Goal: Navigation & Orientation: Find specific page/section

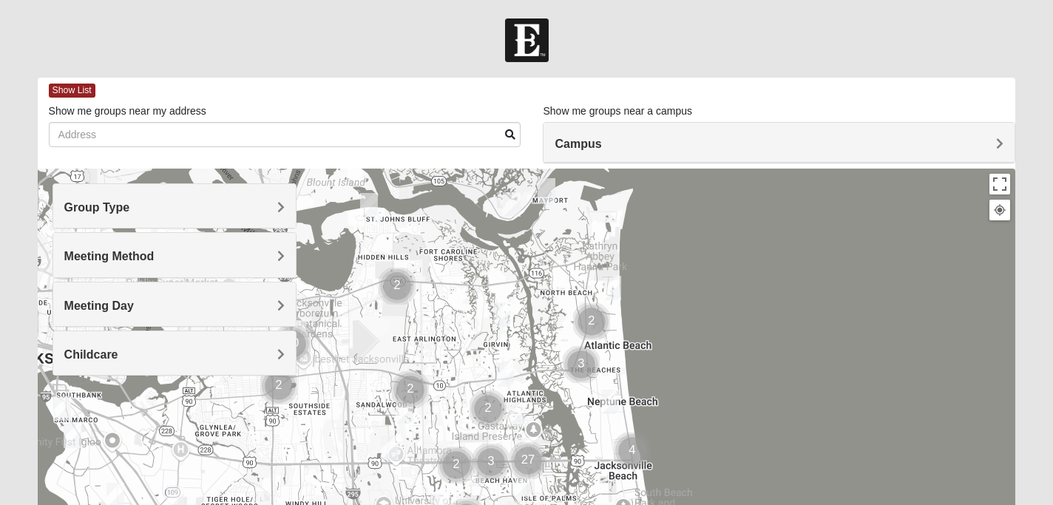
click at [130, 211] on span "Group Type" at bounding box center [97, 207] width 66 height 13
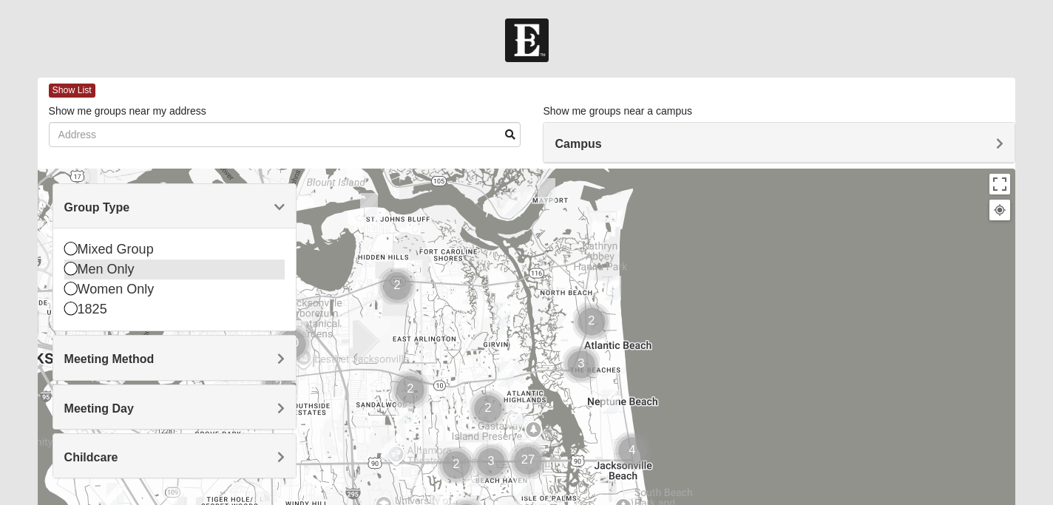
click at [158, 264] on div "Men Only" at bounding box center [174, 269] width 221 height 20
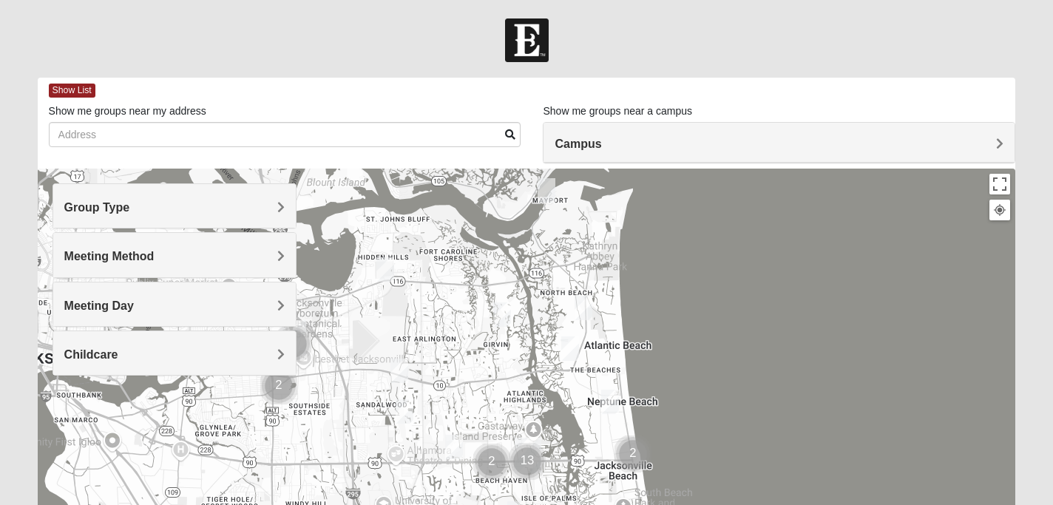
click at [569, 142] on span "Campus" at bounding box center [577, 144] width 47 height 13
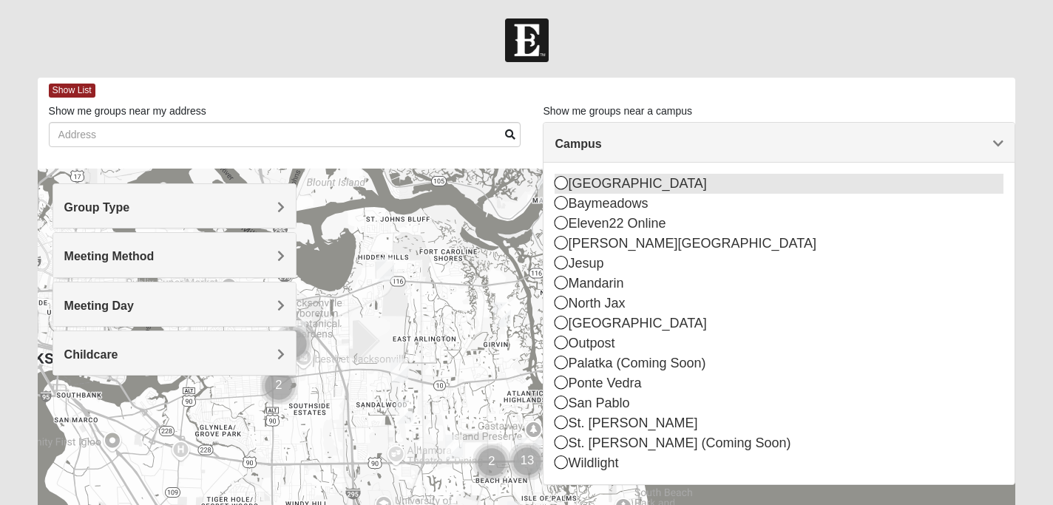
click at [601, 180] on div "[GEOGRAPHIC_DATA]" at bounding box center [778, 184] width 449 height 20
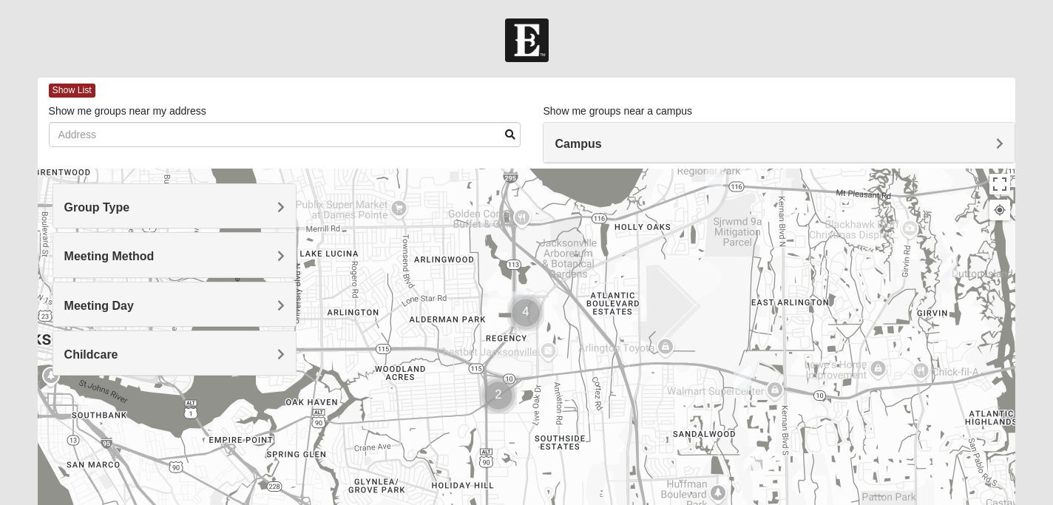
drag, startPoint x: 627, startPoint y: 359, endPoint x: 628, endPoint y: 169, distance: 190.7
click at [629, 169] on div at bounding box center [527, 464] width 978 height 591
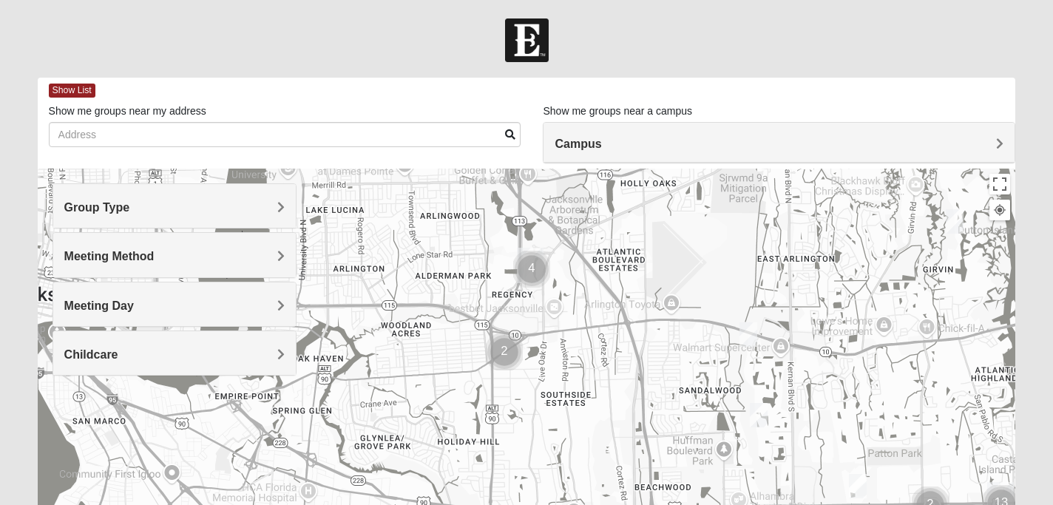
click at [566, 267] on div at bounding box center [527, 464] width 978 height 591
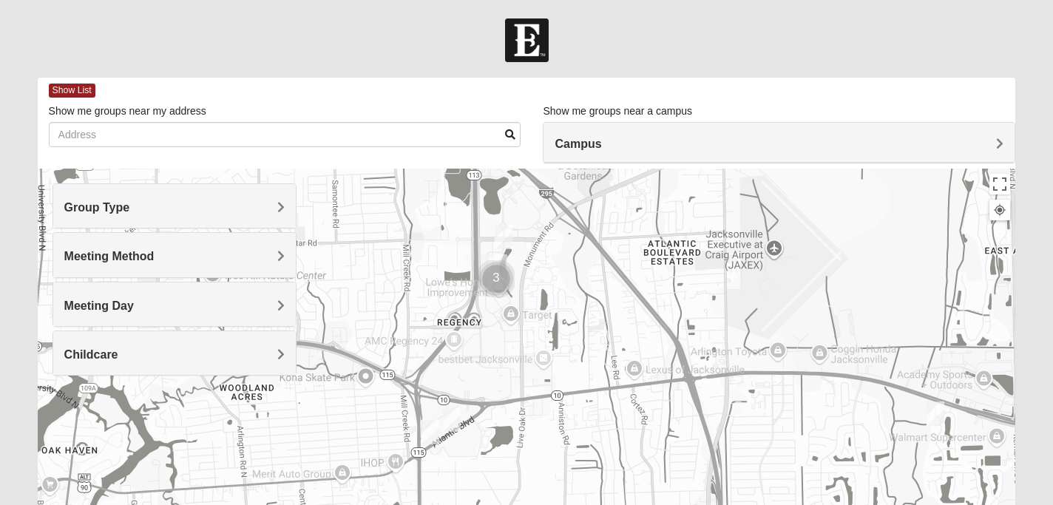
click at [252, 257] on h4 "Meeting Method" at bounding box center [174, 256] width 221 height 14
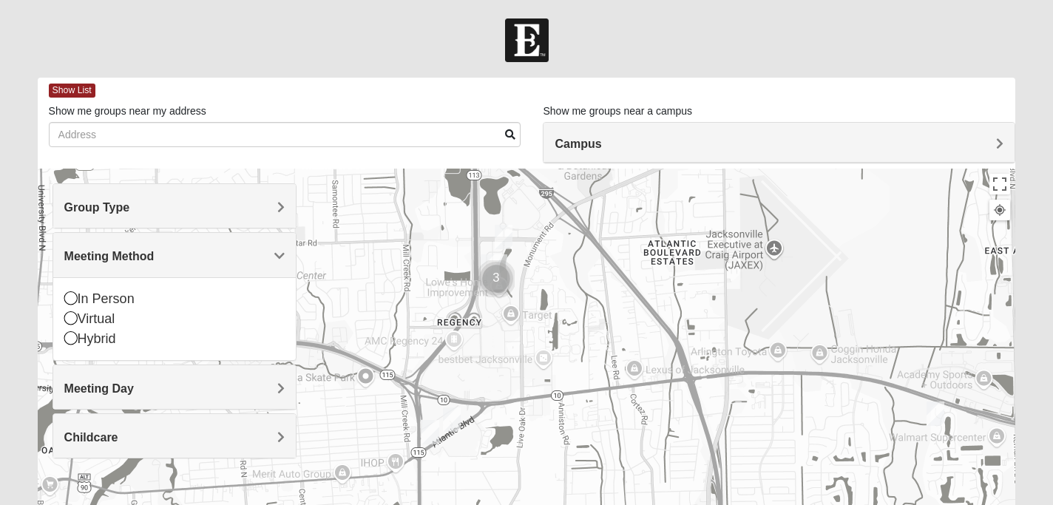
click at [183, 390] on h4 "Meeting Day" at bounding box center [174, 388] width 221 height 14
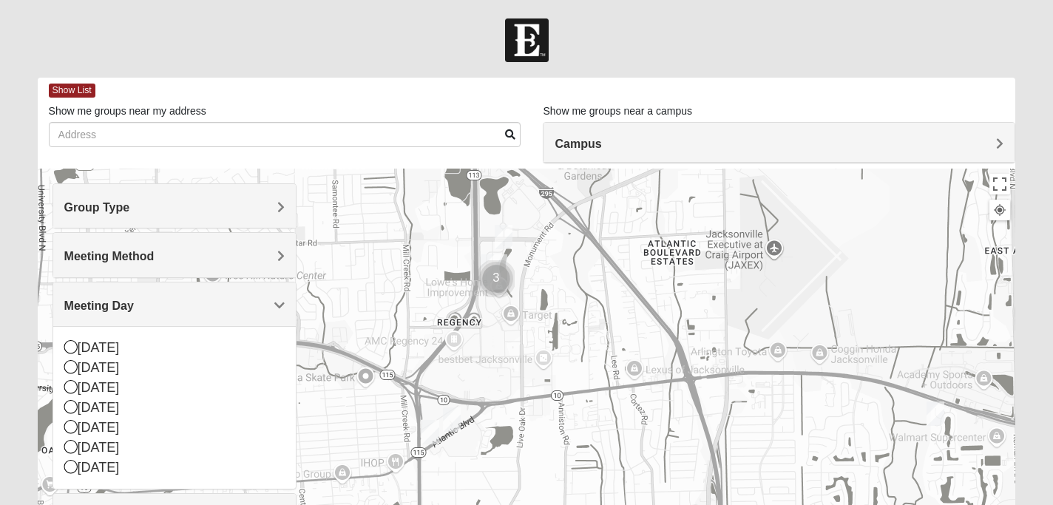
click at [179, 299] on h4 "Meeting Day" at bounding box center [174, 306] width 221 height 14
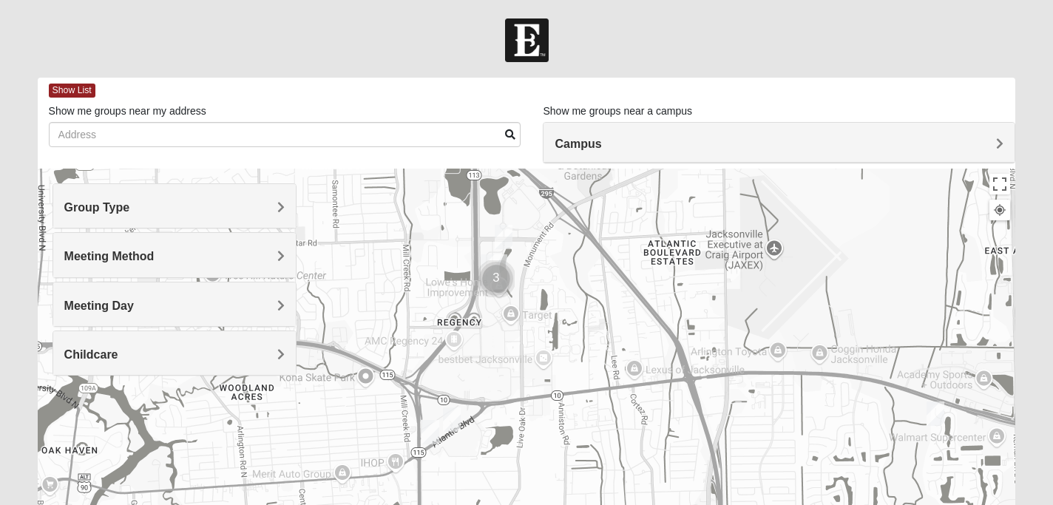
click at [420, 312] on div at bounding box center [527, 464] width 978 height 591
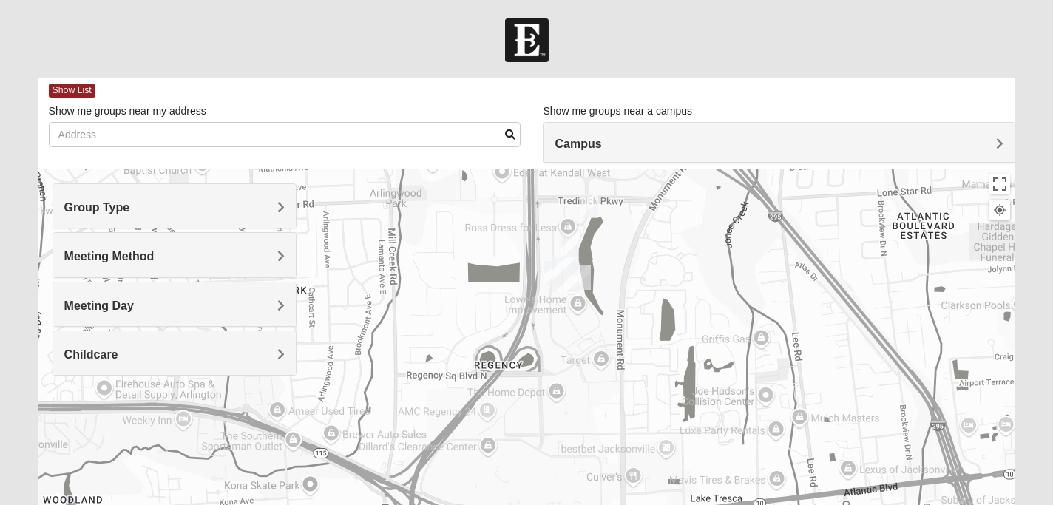
drag, startPoint x: 648, startPoint y: 236, endPoint x: 648, endPoint y: 333, distance: 97.6
click at [648, 333] on div at bounding box center [527, 464] width 978 height 591
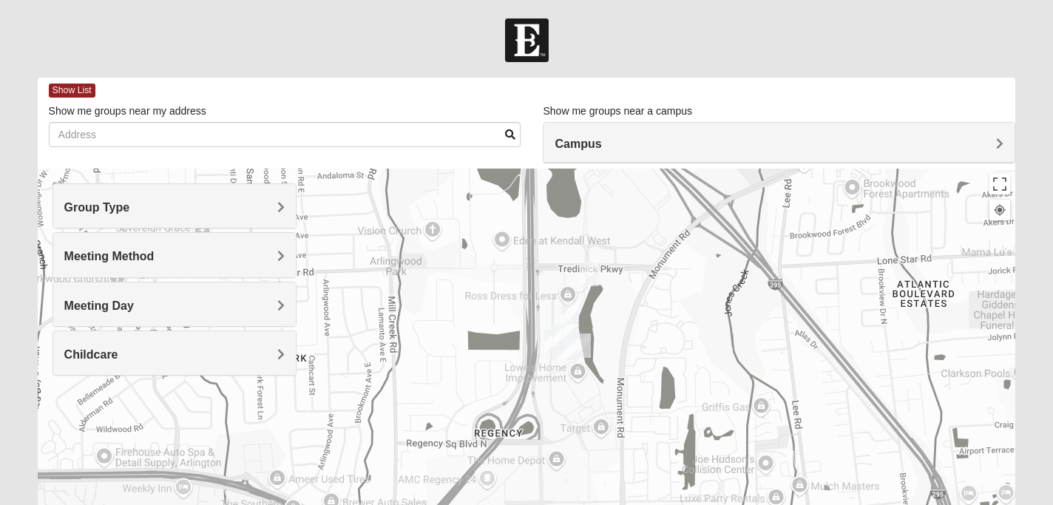
click at [587, 268] on img "On campus Mens Sitterson 32225" at bounding box center [589, 274] width 18 height 24
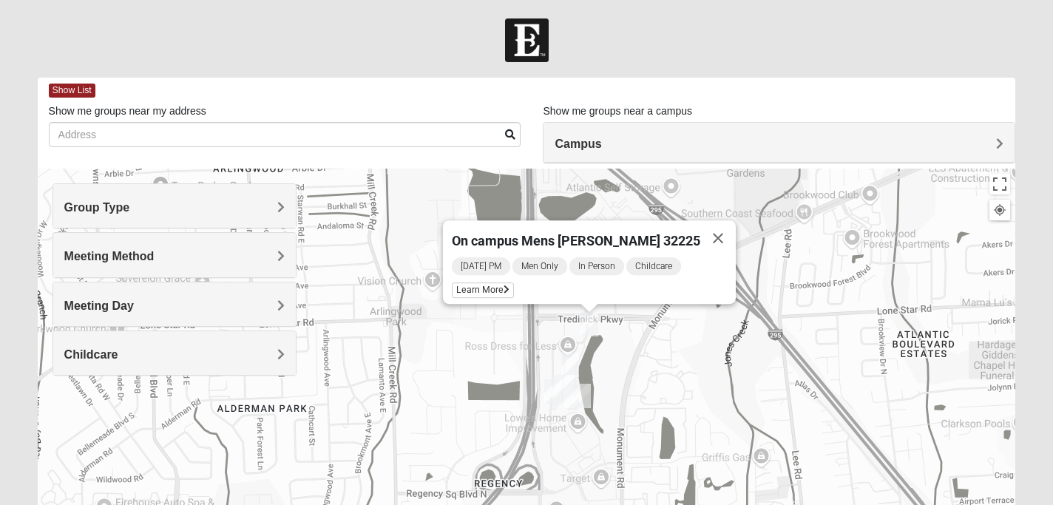
click at [567, 358] on img "On Campus Mens Mollmann 32225" at bounding box center [570, 365] width 18 height 24
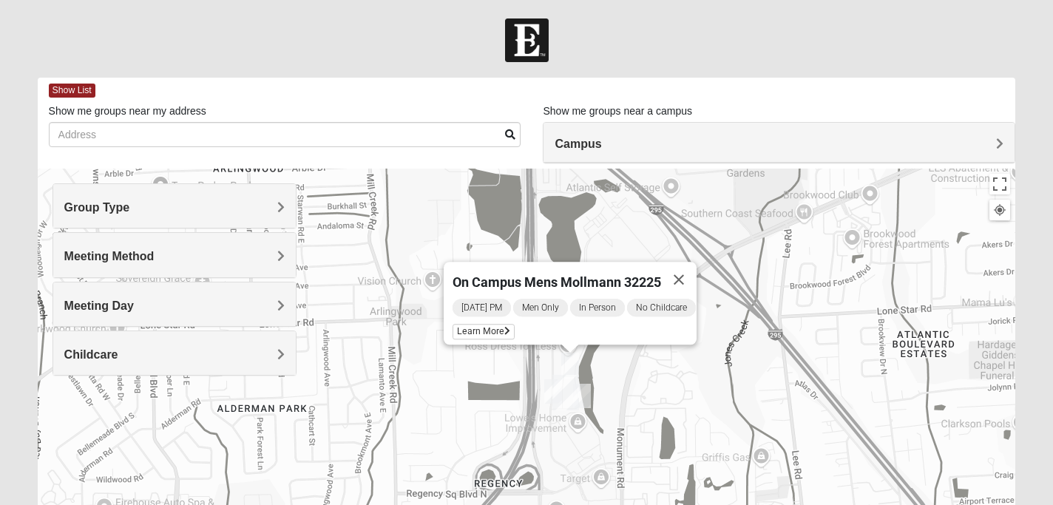
click at [549, 386] on img "Mens Barringer/Will 32225" at bounding box center [553, 391] width 18 height 24
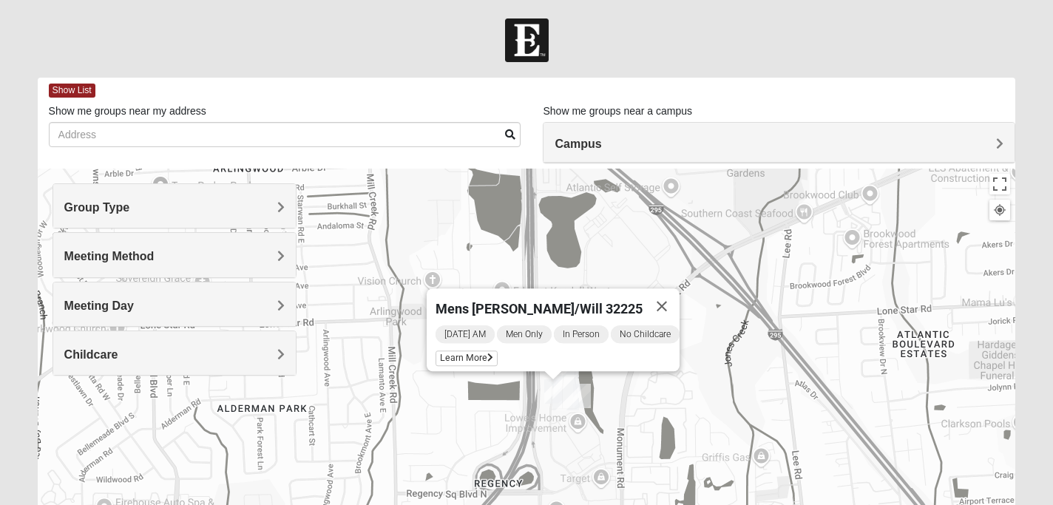
click at [583, 390] on img "On Campus Mens Harrison 32225" at bounding box center [582, 396] width 18 height 24
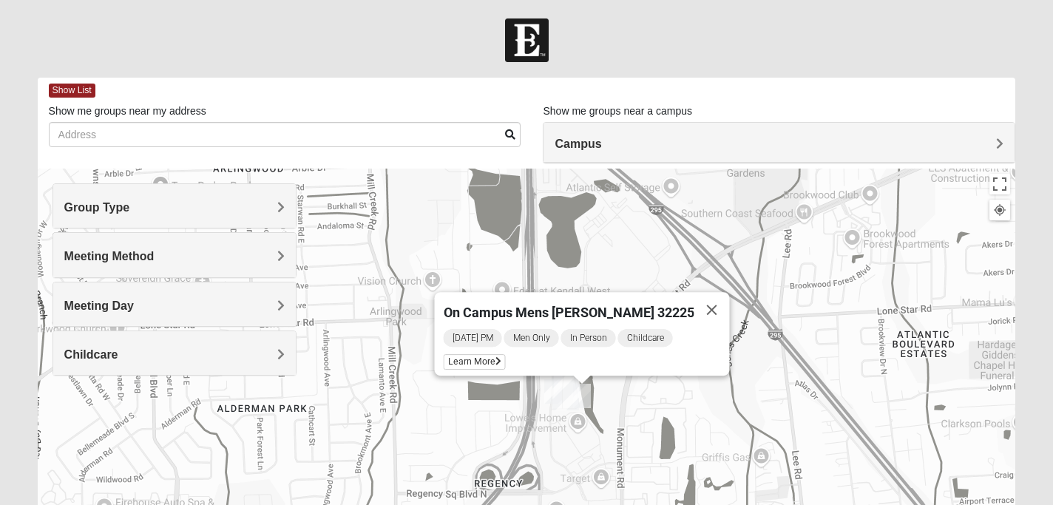
click at [549, 390] on img "Mens Barringer/Will 32225" at bounding box center [553, 391] width 18 height 24
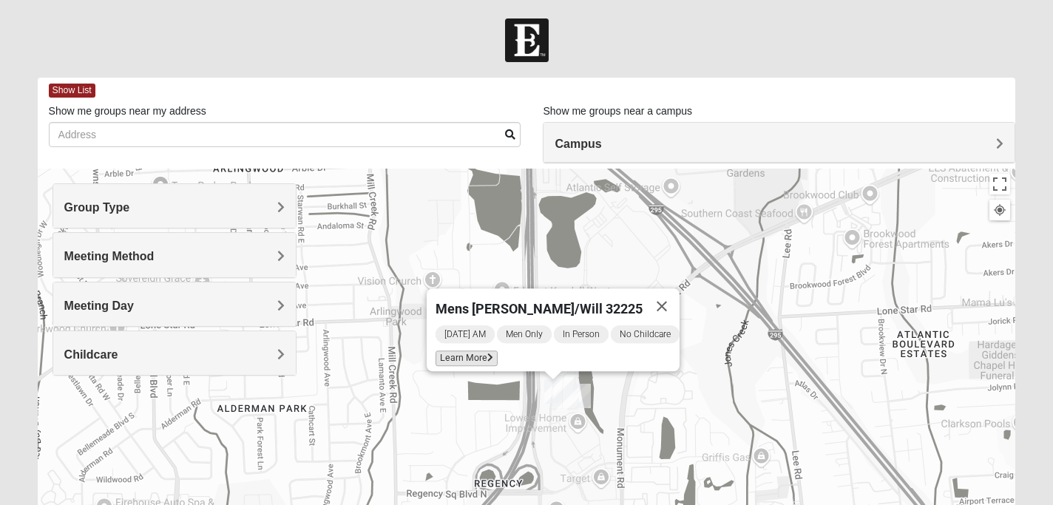
click at [460, 350] on span "Learn More" at bounding box center [466, 358] width 62 height 16
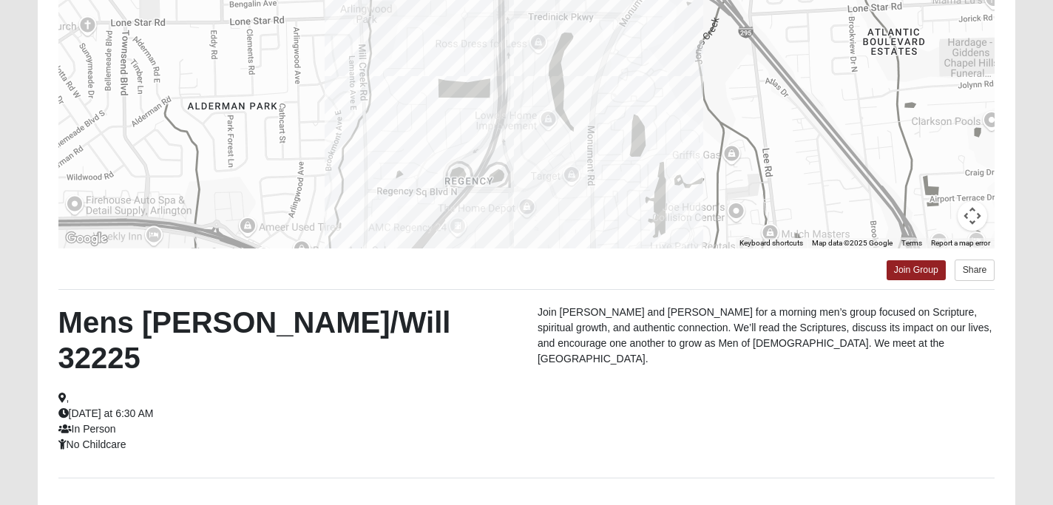
scroll to position [294, 0]
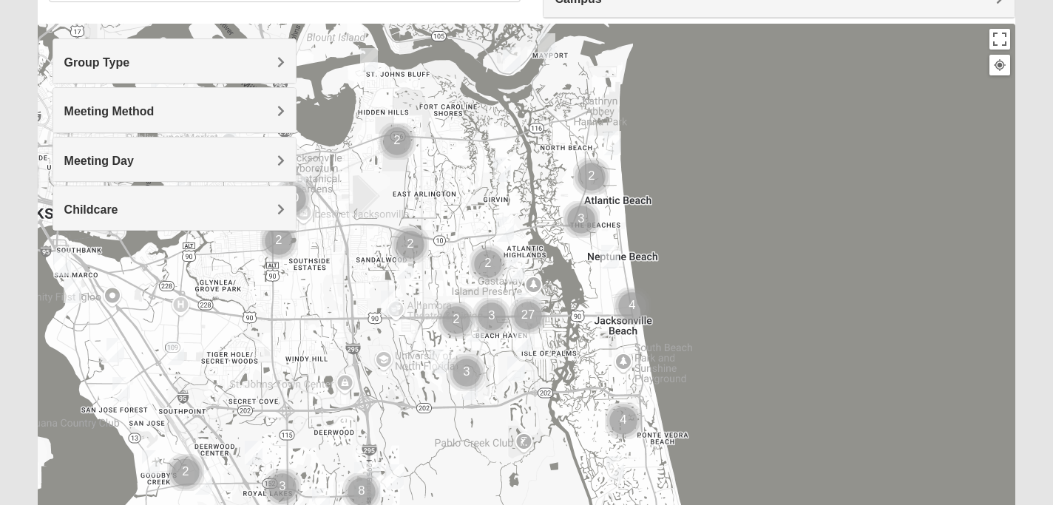
scroll to position [88, 0]
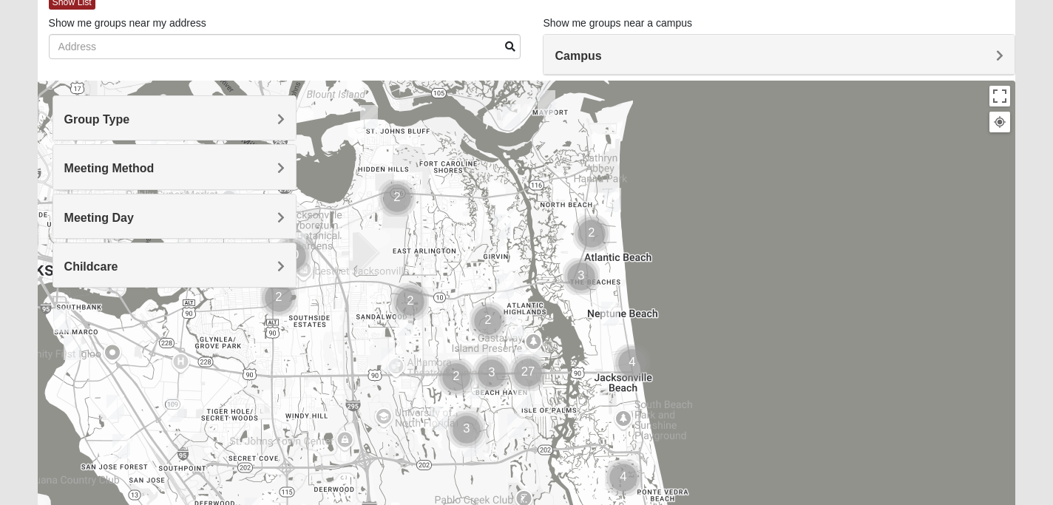
click at [730, 55] on h4 "Campus" at bounding box center [778, 56] width 449 height 14
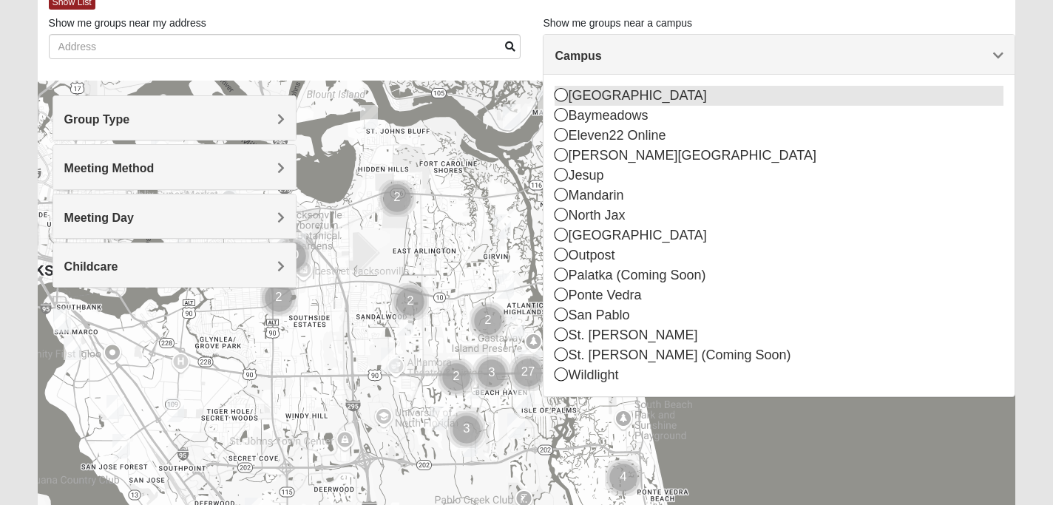
click at [648, 92] on div "[GEOGRAPHIC_DATA]" at bounding box center [778, 96] width 449 height 20
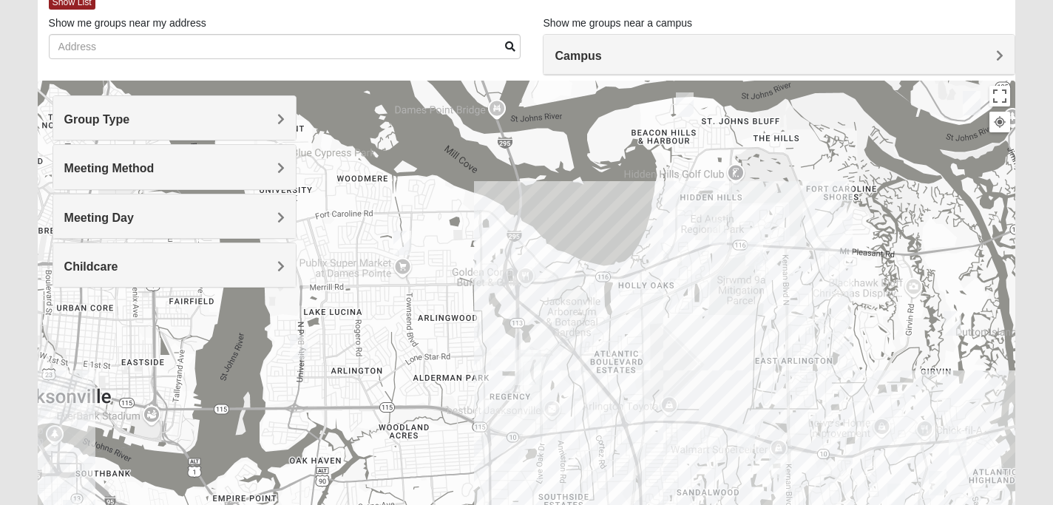
click at [276, 117] on h4 "Group Type" at bounding box center [174, 119] width 221 height 14
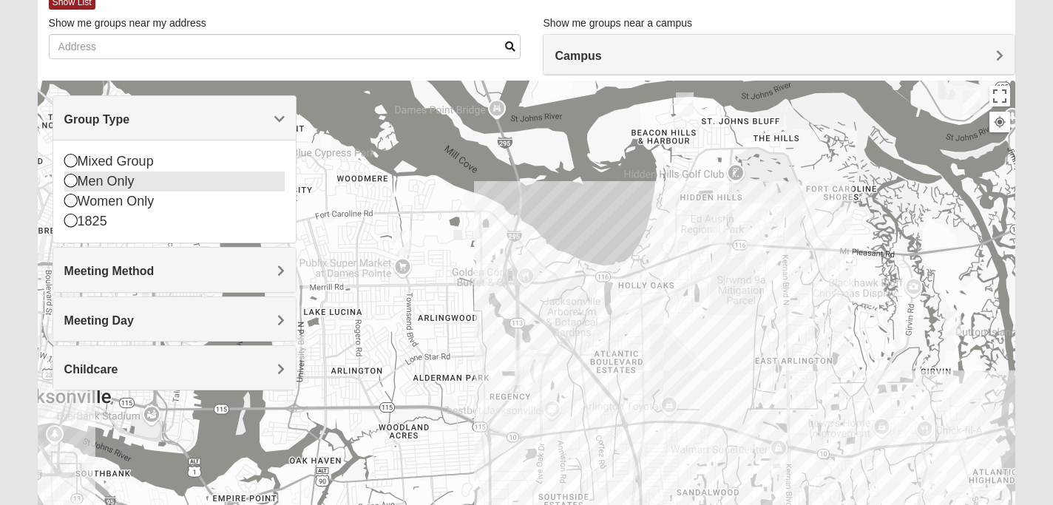
click at [172, 180] on div "Men Only" at bounding box center [174, 182] width 221 height 20
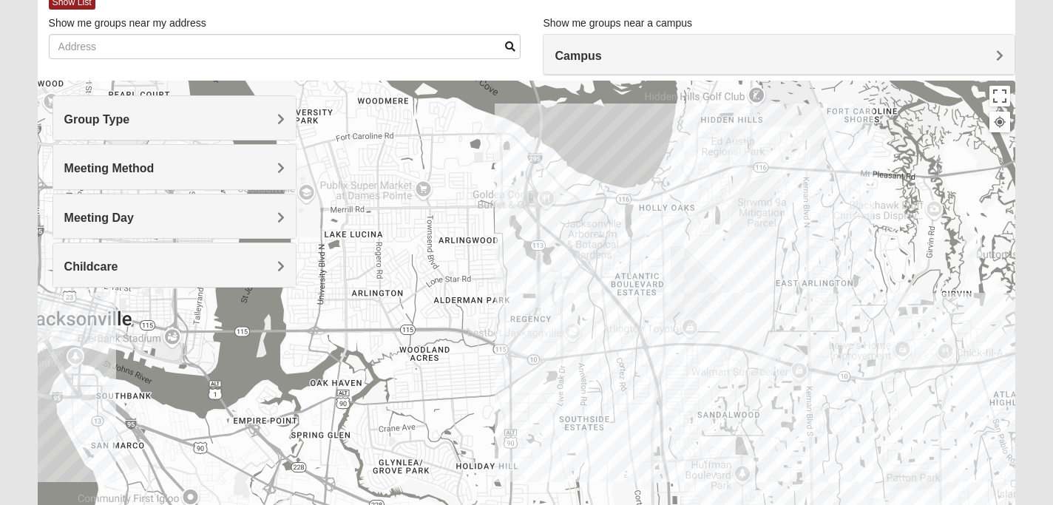
drag, startPoint x: 493, startPoint y: 301, endPoint x: 515, endPoint y: 217, distance: 86.4
click at [515, 217] on div at bounding box center [527, 376] width 978 height 591
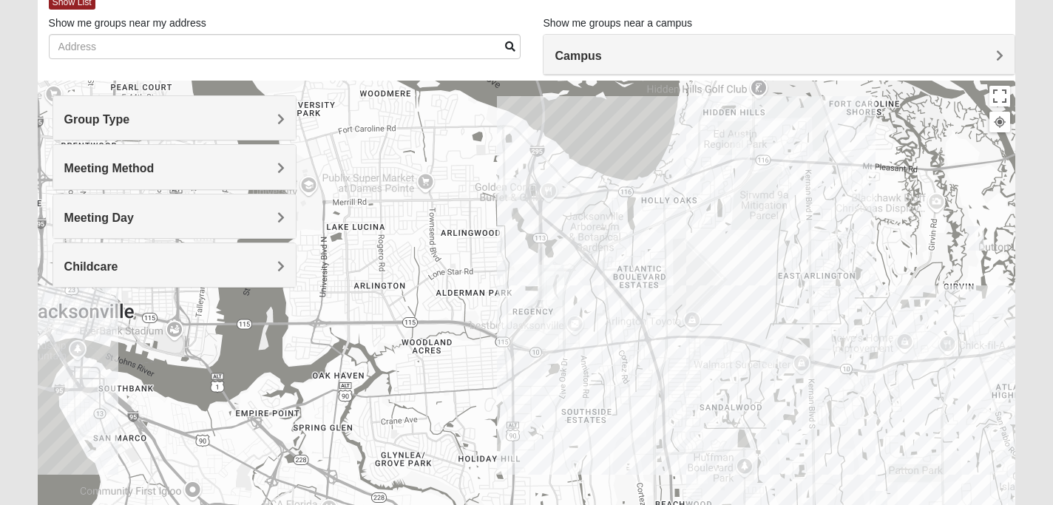
click at [527, 279] on div at bounding box center [527, 376] width 978 height 591
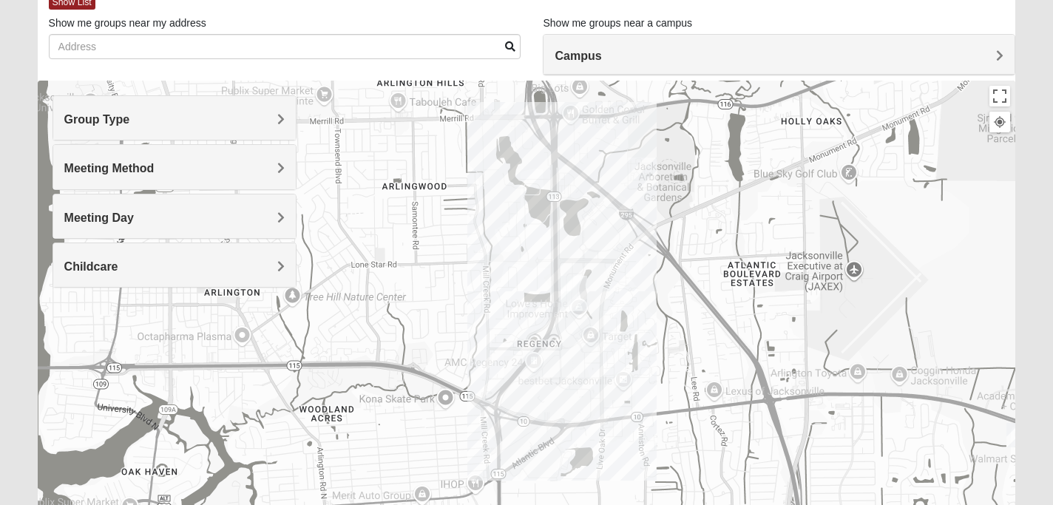
click at [527, 279] on div at bounding box center [527, 376] width 978 height 591
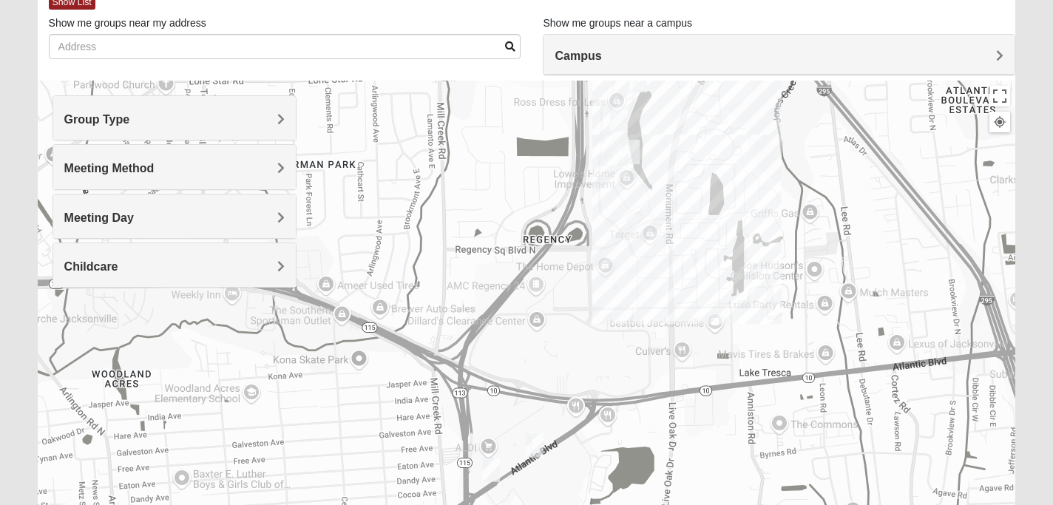
drag, startPoint x: 524, startPoint y: 356, endPoint x: 520, endPoint y: 183, distance: 173.1
click at [520, 183] on div at bounding box center [527, 376] width 978 height 591
click at [531, 445] on img "Mens Smith/McGhee 32277" at bounding box center [534, 445] width 18 height 24
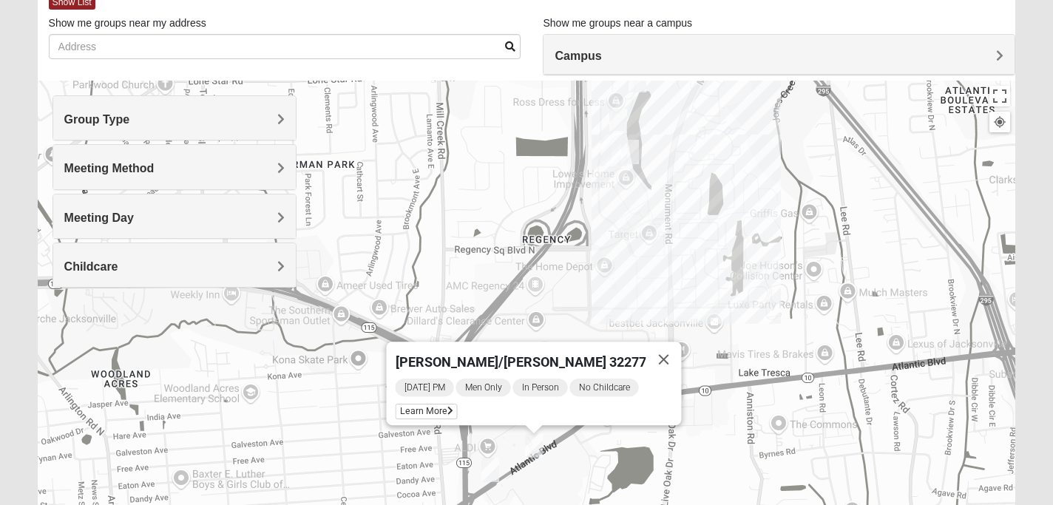
click at [484, 461] on img "Mens Gornoski 32225" at bounding box center [490, 470] width 18 height 24
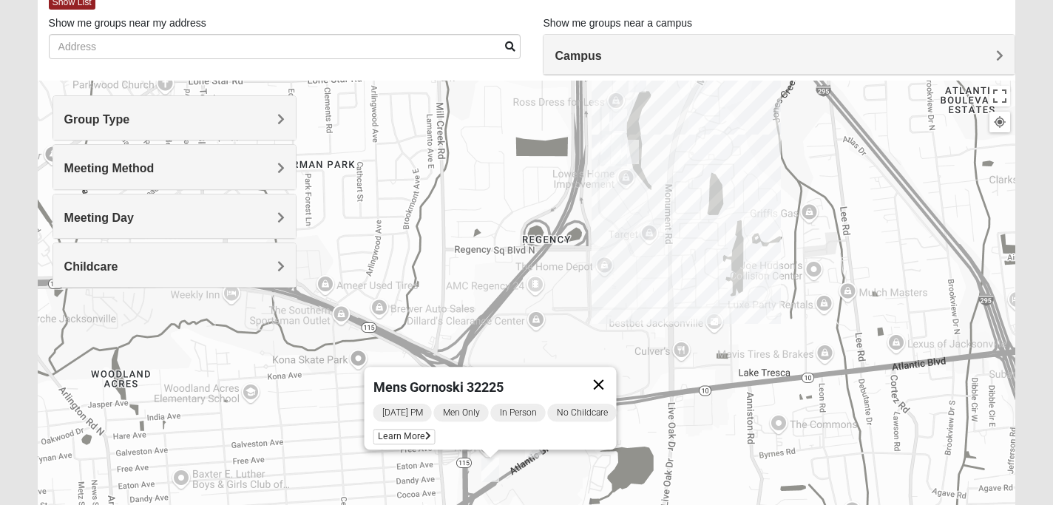
click at [606, 373] on button "Close" at bounding box center [597, 384] width 35 height 35
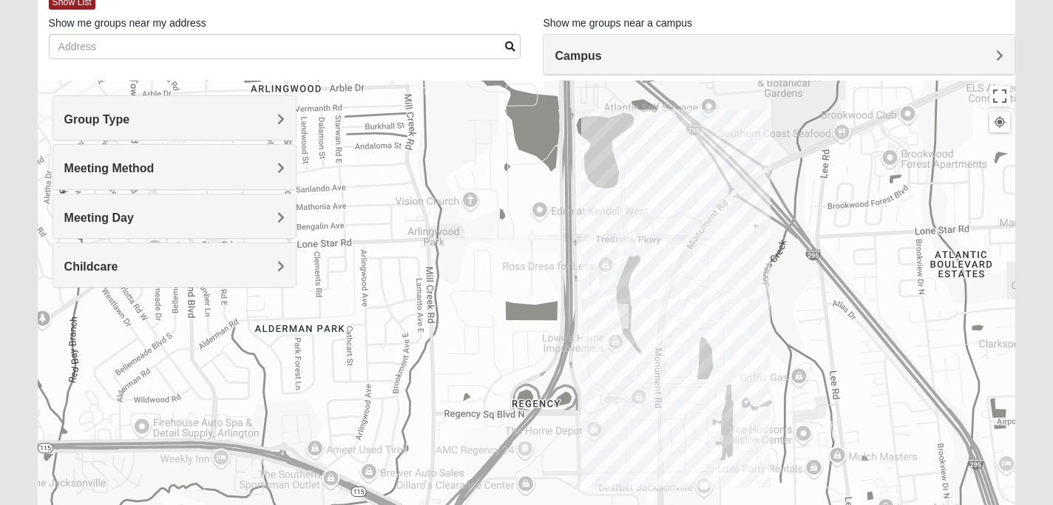
drag, startPoint x: 637, startPoint y: 217, endPoint x: 622, endPoint y: 386, distance: 169.1
click at [624, 386] on div at bounding box center [527, 376] width 978 height 591
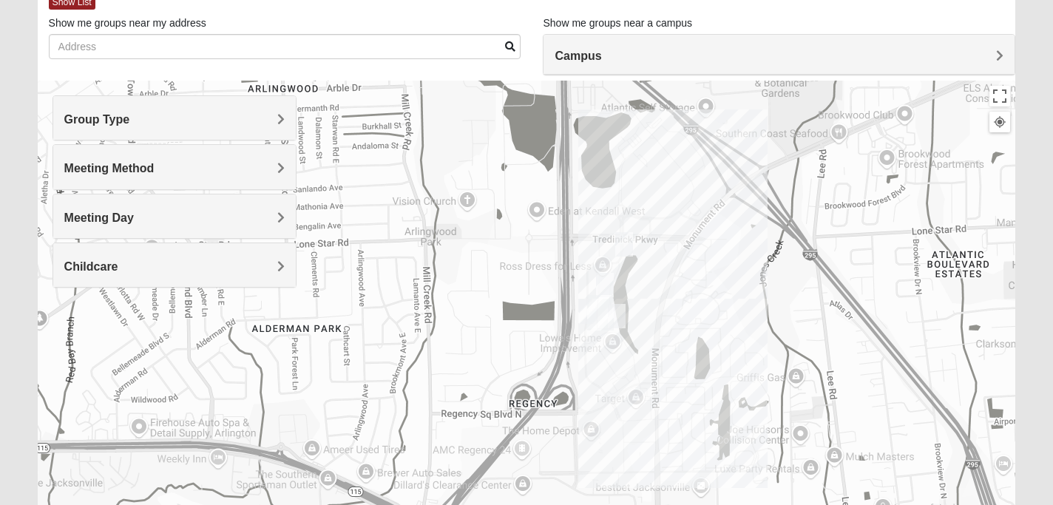
click at [625, 234] on img "On campus Mens Sitterson 32225" at bounding box center [624, 244] width 18 height 24
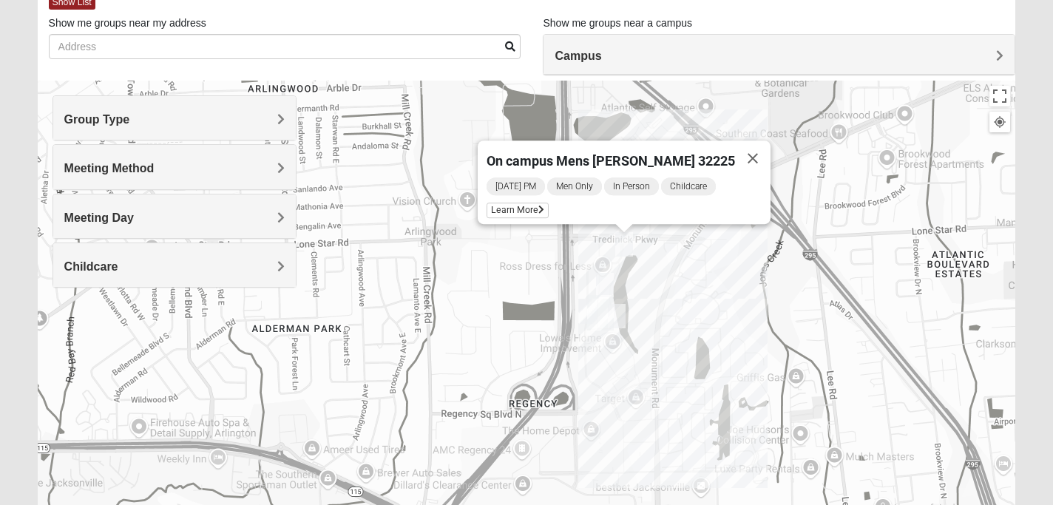
click at [611, 283] on img "On Campus Mens Mollmann 32225" at bounding box center [605, 285] width 18 height 24
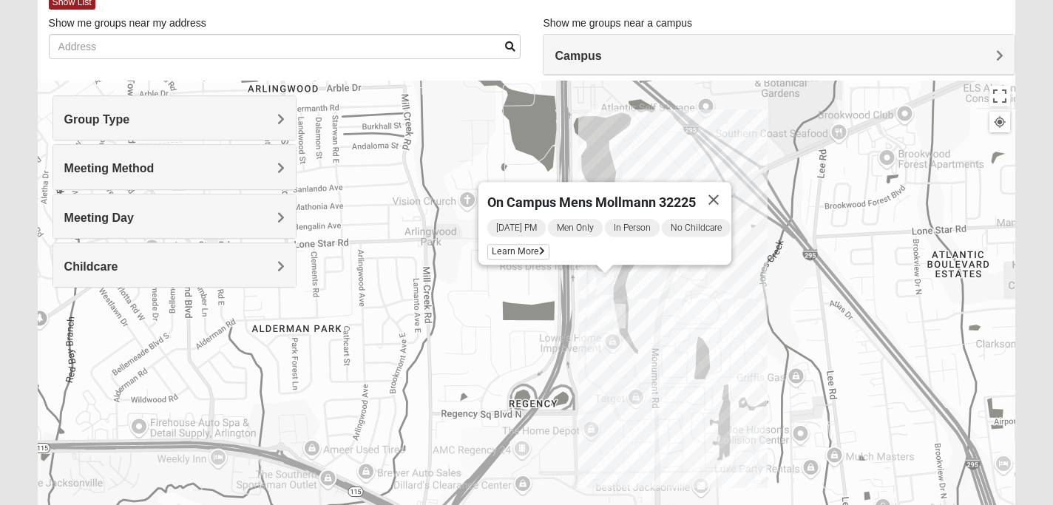
click at [588, 311] on img "Arlington" at bounding box center [600, 312] width 27 height 35
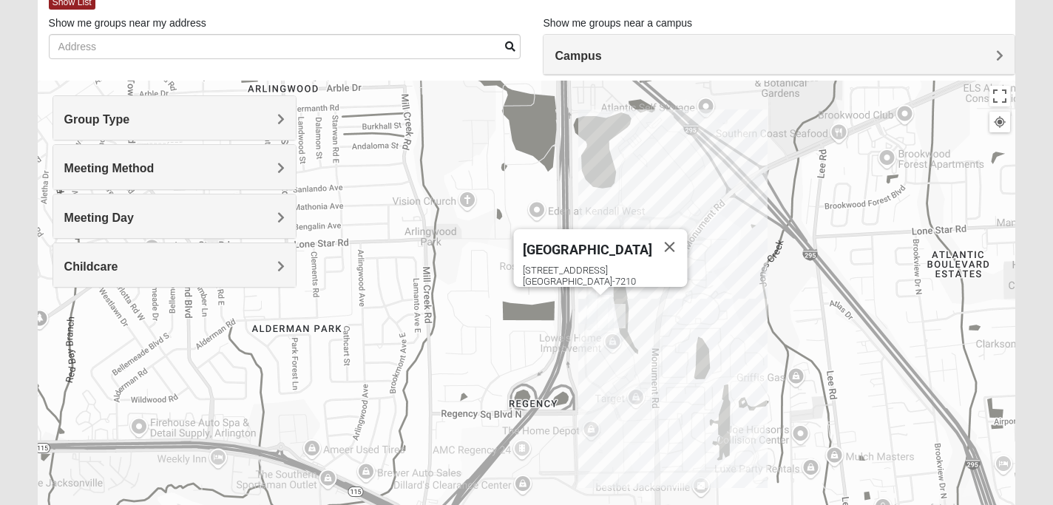
click at [619, 311] on img "On Campus Mens Harrison 32225" at bounding box center [617, 316] width 18 height 24
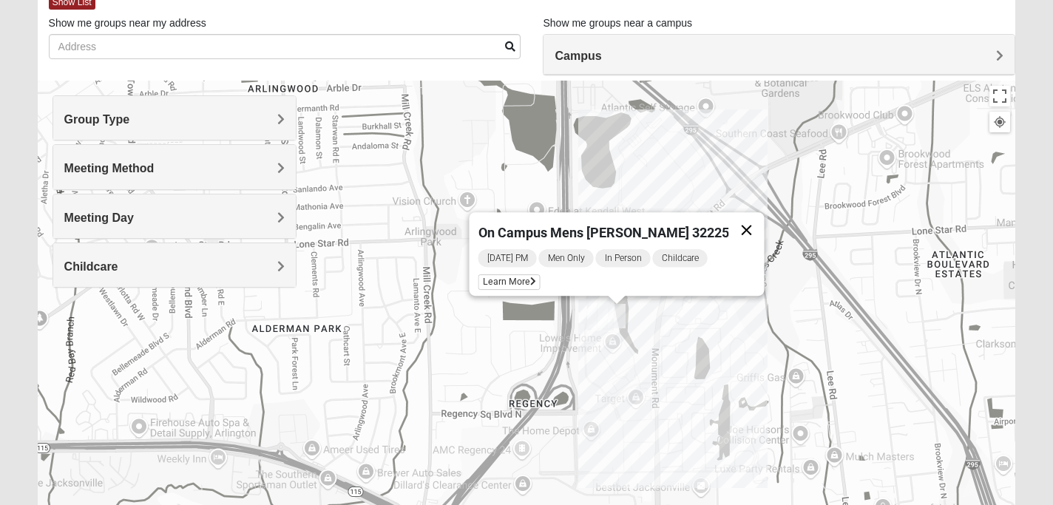
click at [728, 221] on button "Close" at bounding box center [745, 229] width 35 height 35
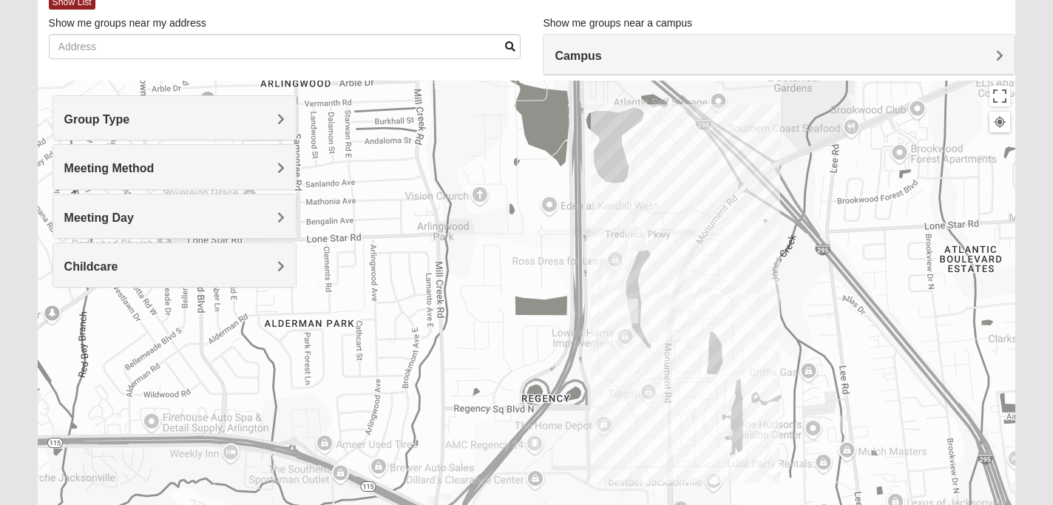
drag, startPoint x: 662, startPoint y: 281, endPoint x: 676, endPoint y: 275, distance: 15.9
click at [676, 275] on div at bounding box center [527, 376] width 978 height 591
click at [642, 289] on div at bounding box center [527, 376] width 978 height 591
